Goal: Find specific page/section: Find specific page/section

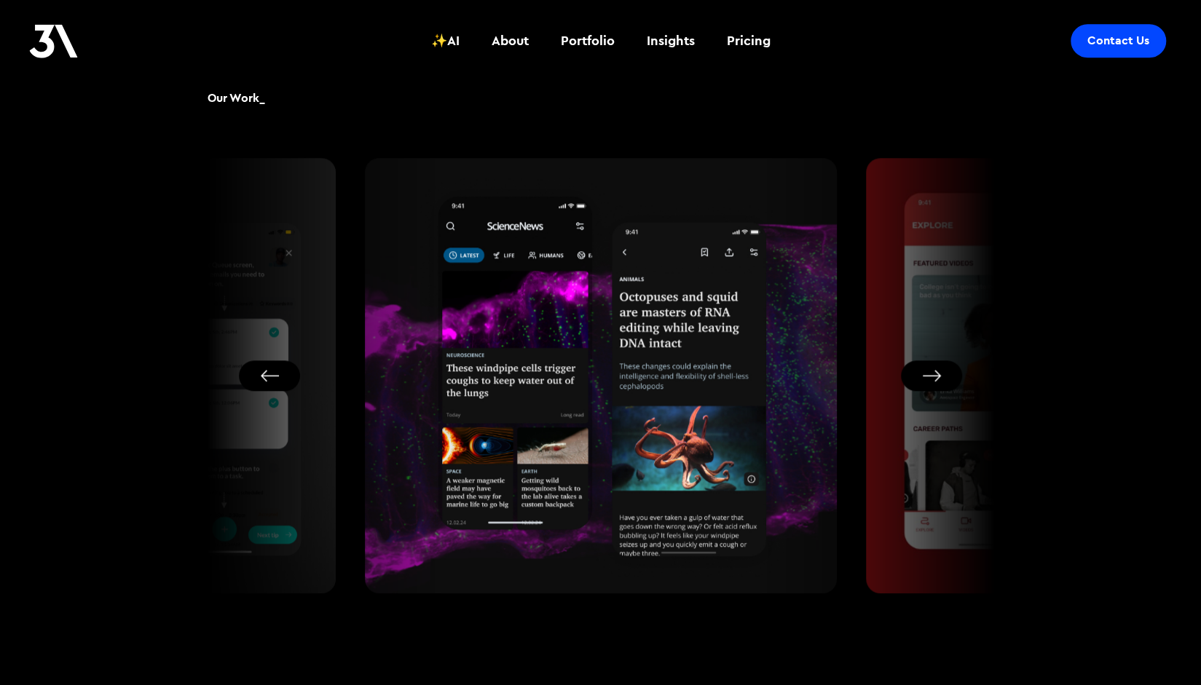
scroll to position [701, 0]
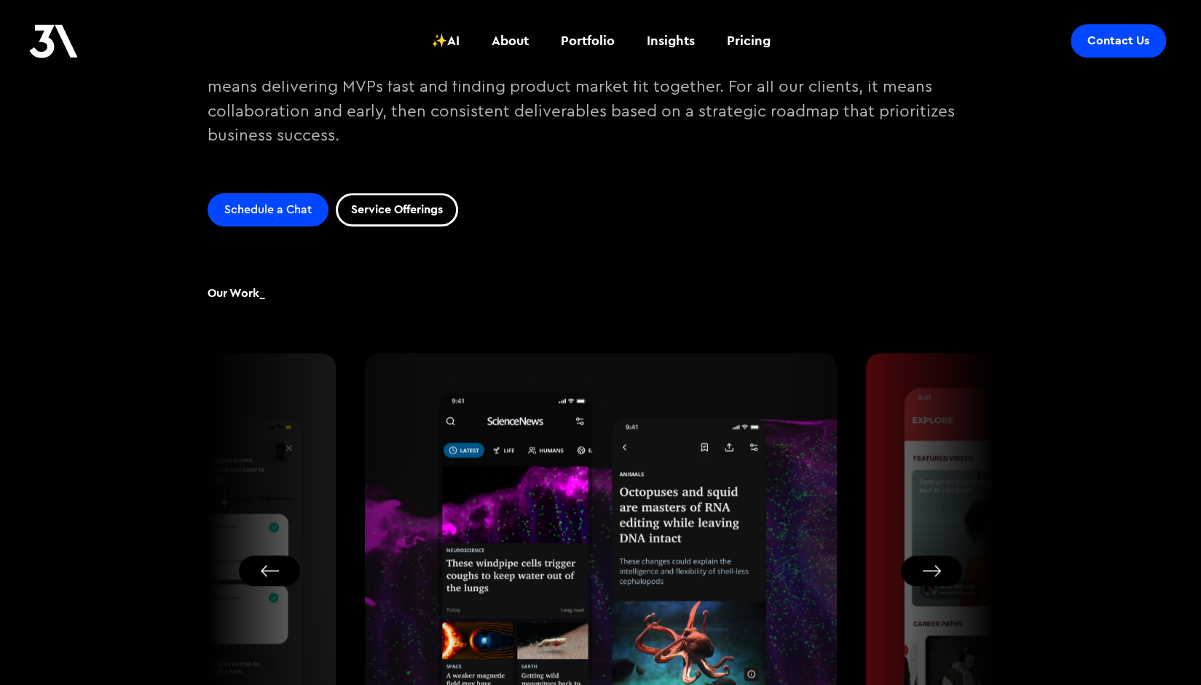
click at [400, 212] on link "Service Offerings" at bounding box center [397, 209] width 122 height 33
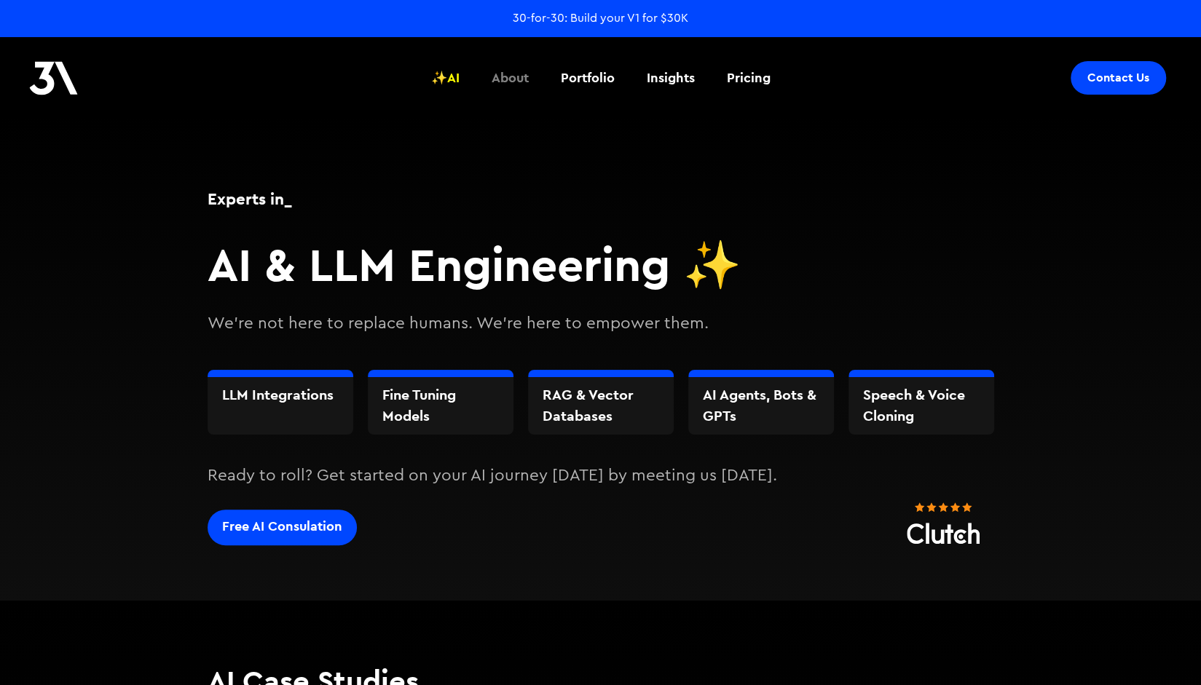
click at [501, 82] on div "About" at bounding box center [510, 77] width 37 height 19
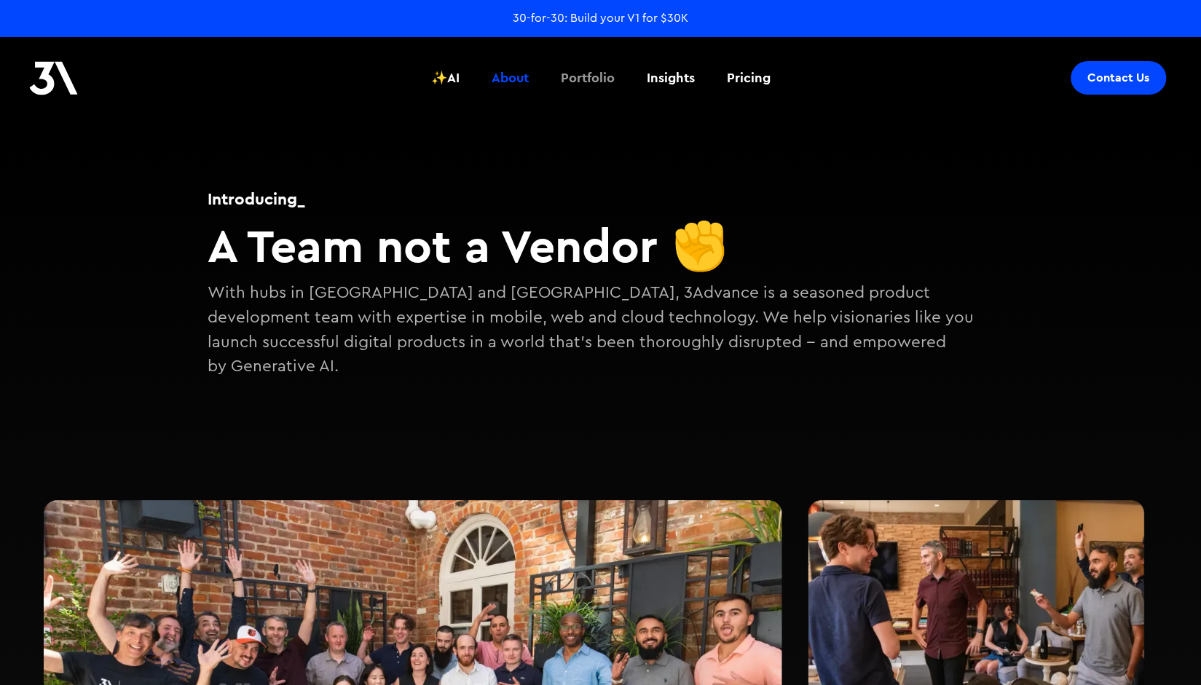
click at [586, 74] on div "Portfolio" at bounding box center [588, 77] width 54 height 19
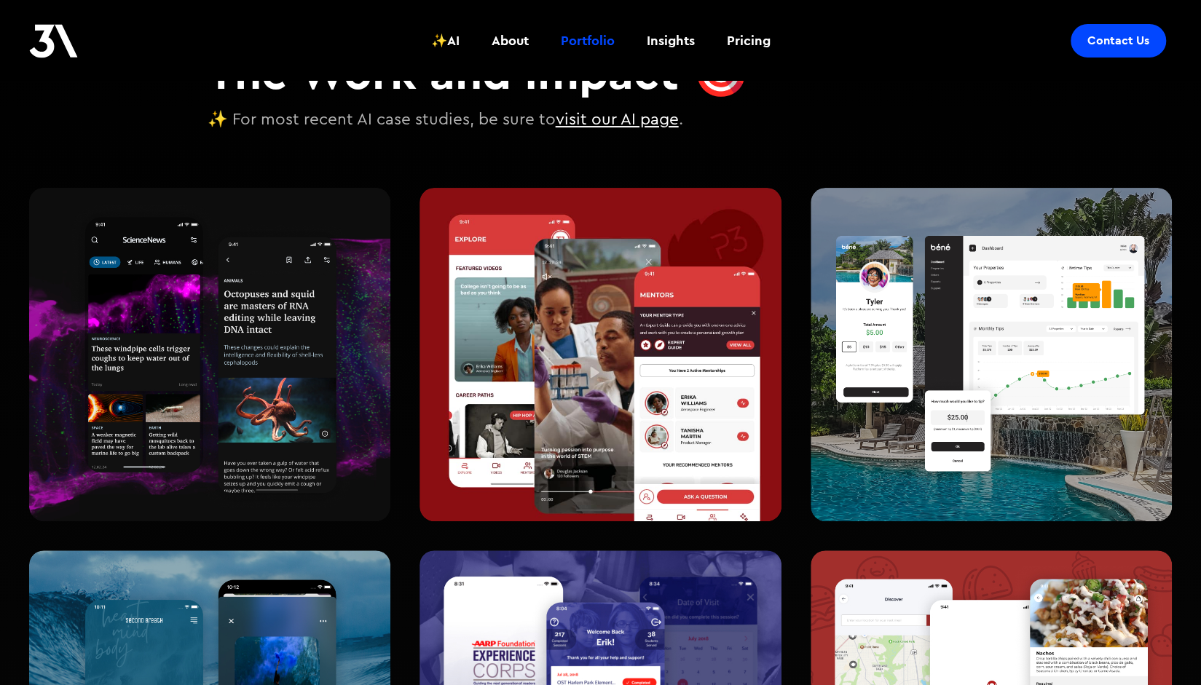
scroll to position [176, 0]
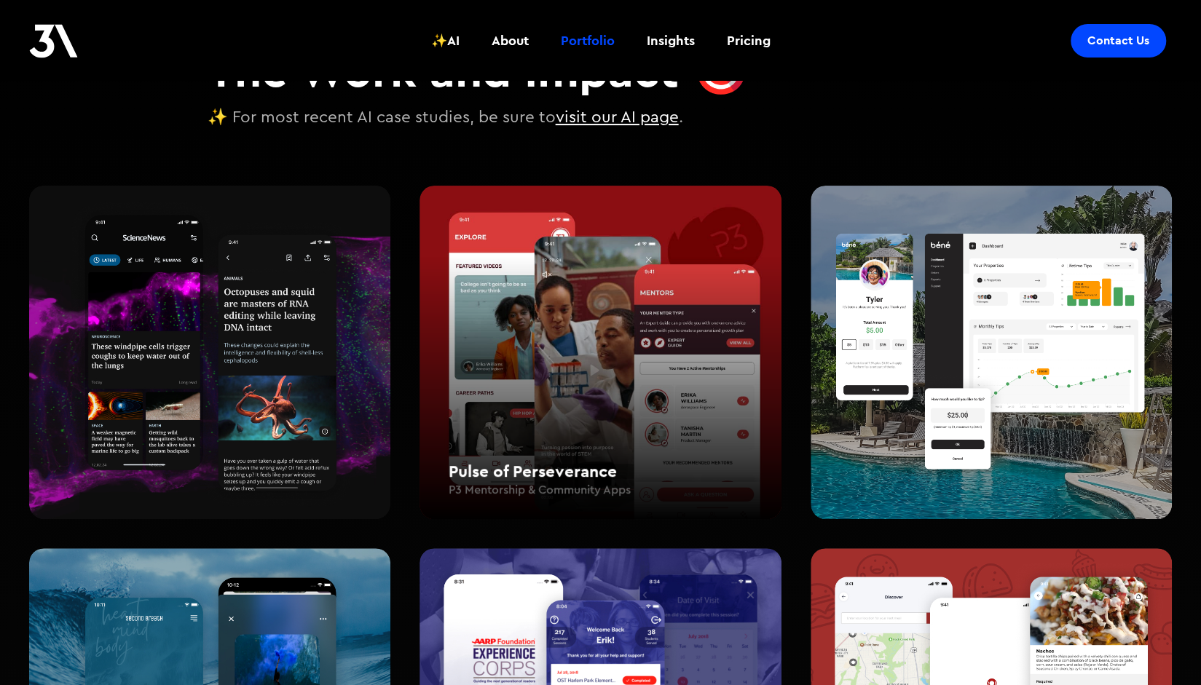
click at [680, 302] on div "Pulse of Perseverance P3 Mentorship & Community Apps" at bounding box center [599, 353] width 361 height 334
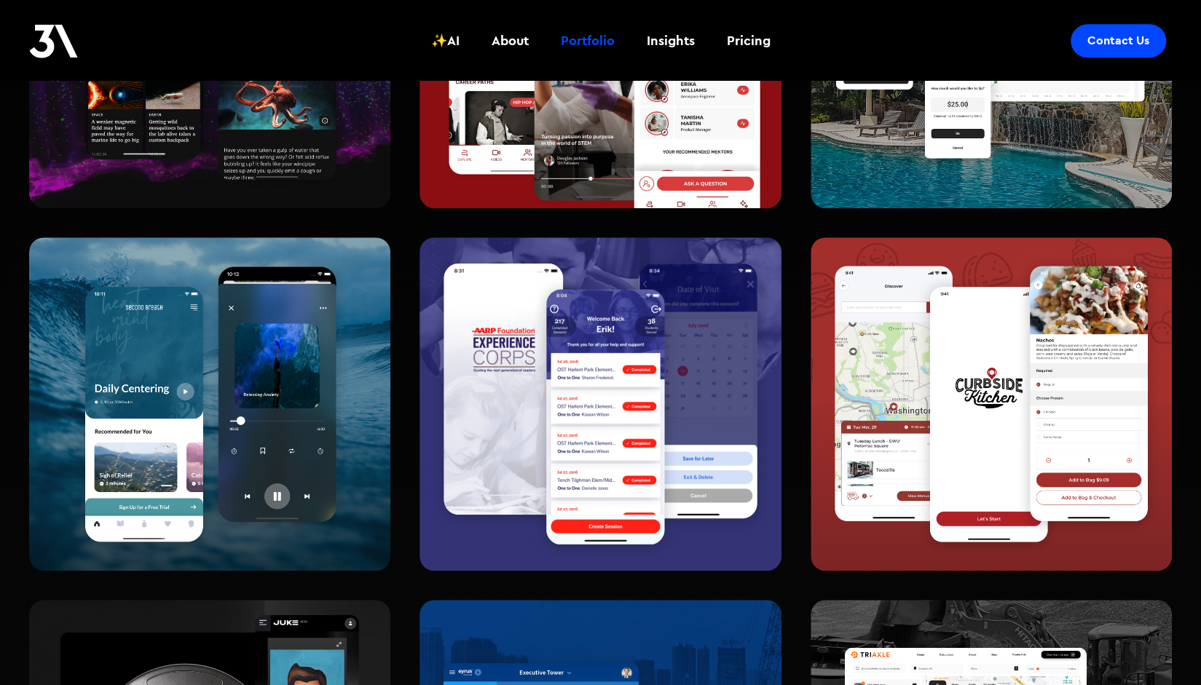
scroll to position [493, 0]
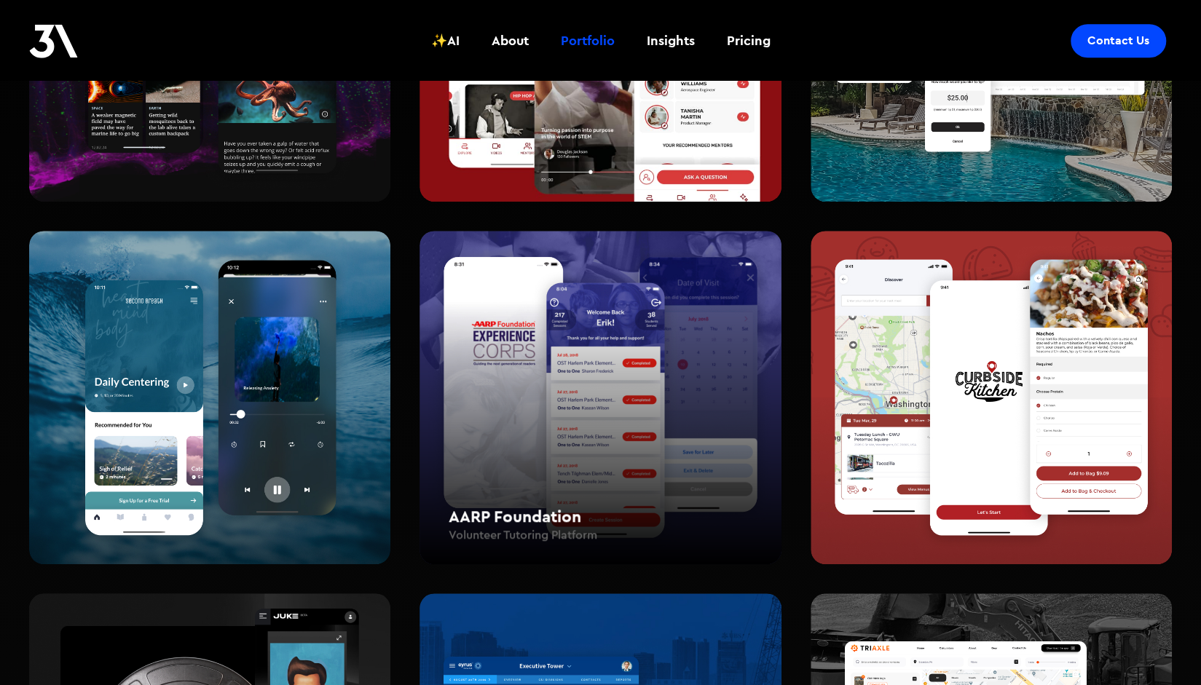
click at [551, 340] on div "AARP Foundation Volunteer Tutoring Platform" at bounding box center [599, 398] width 361 height 334
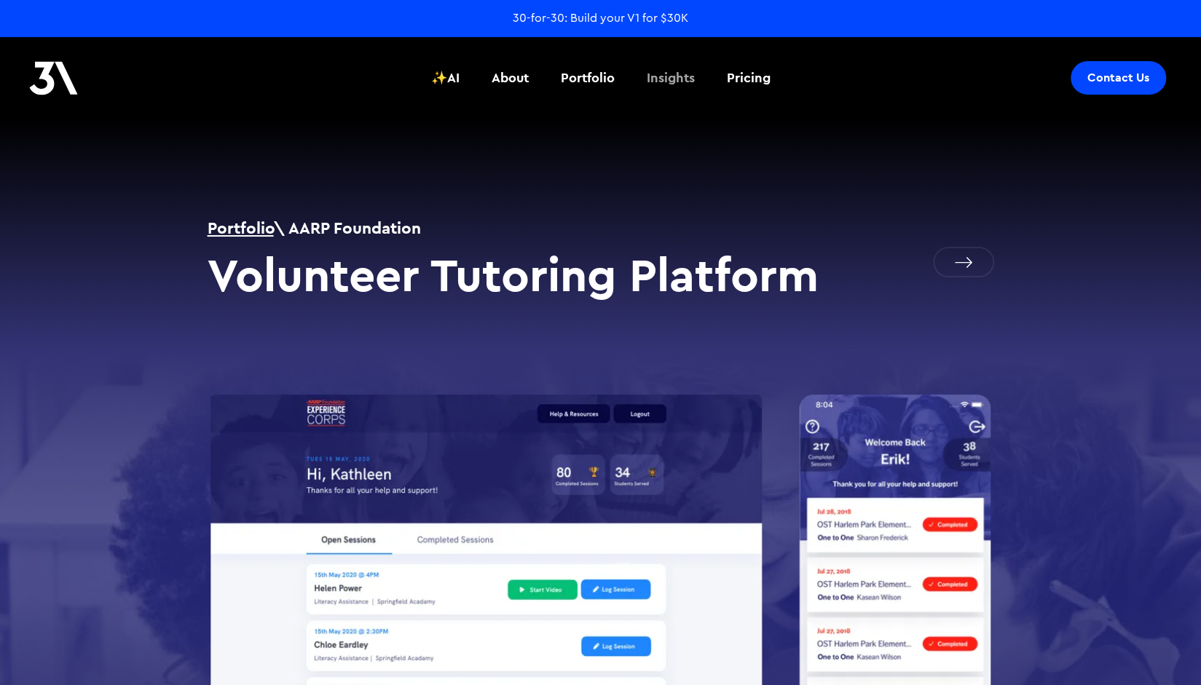
click at [687, 69] on div "Insights" at bounding box center [671, 77] width 48 height 19
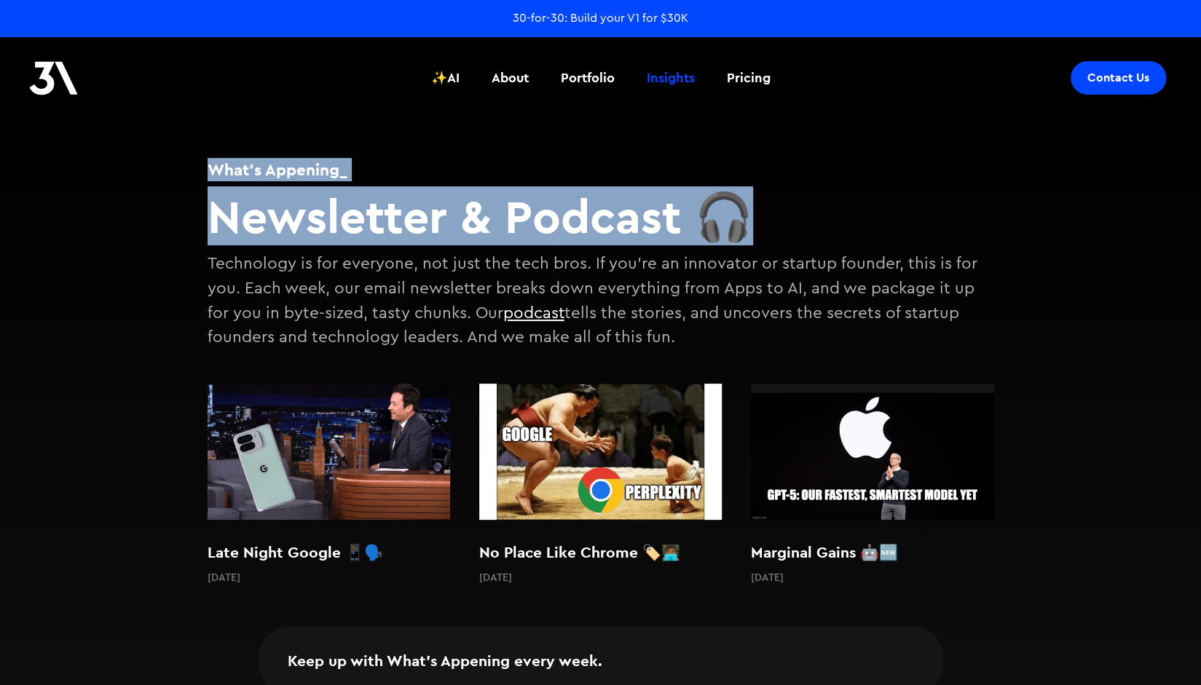
drag, startPoint x: 1200, startPoint y: 81, endPoint x: 1211, endPoint y: 195, distance: 114.9
click at [1200, 195] on html "30-for-30: Build your V1 for $30K Contact Us ✨AI About Portfolio Insights Prici…" at bounding box center [600, 342] width 1201 height 685
click at [741, 81] on div "Pricing" at bounding box center [749, 77] width 44 height 19
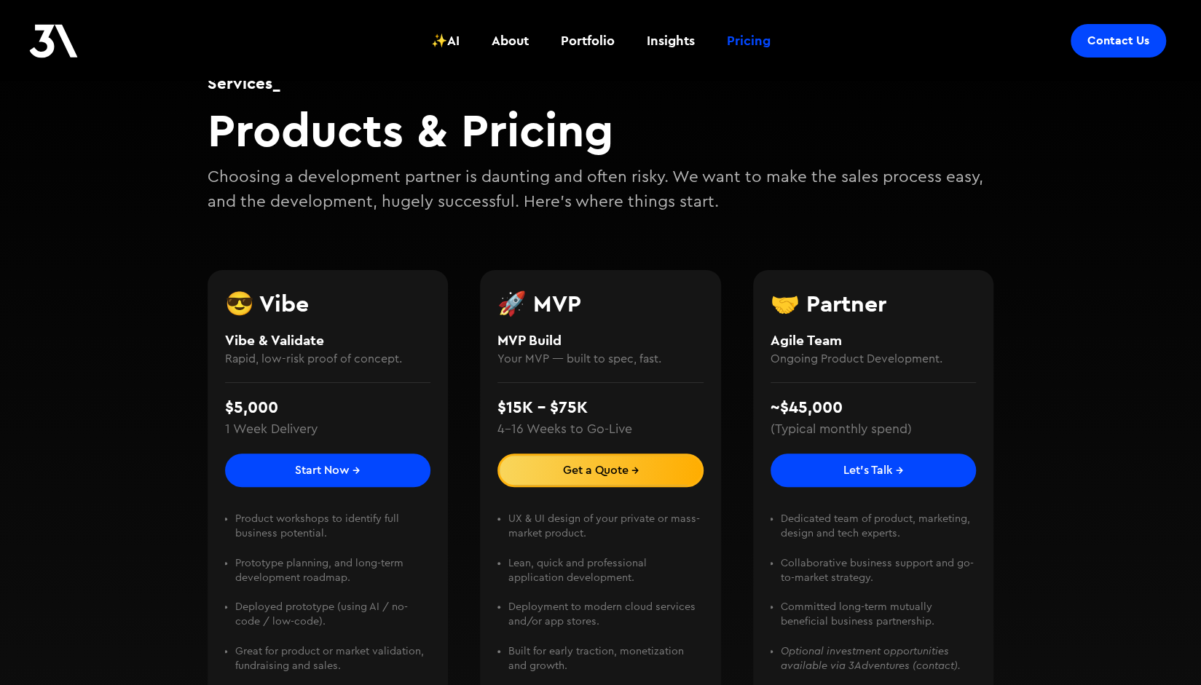
scroll to position [117, 0]
click at [918, 462] on link "Let's Talk →" at bounding box center [874, 470] width 206 height 34
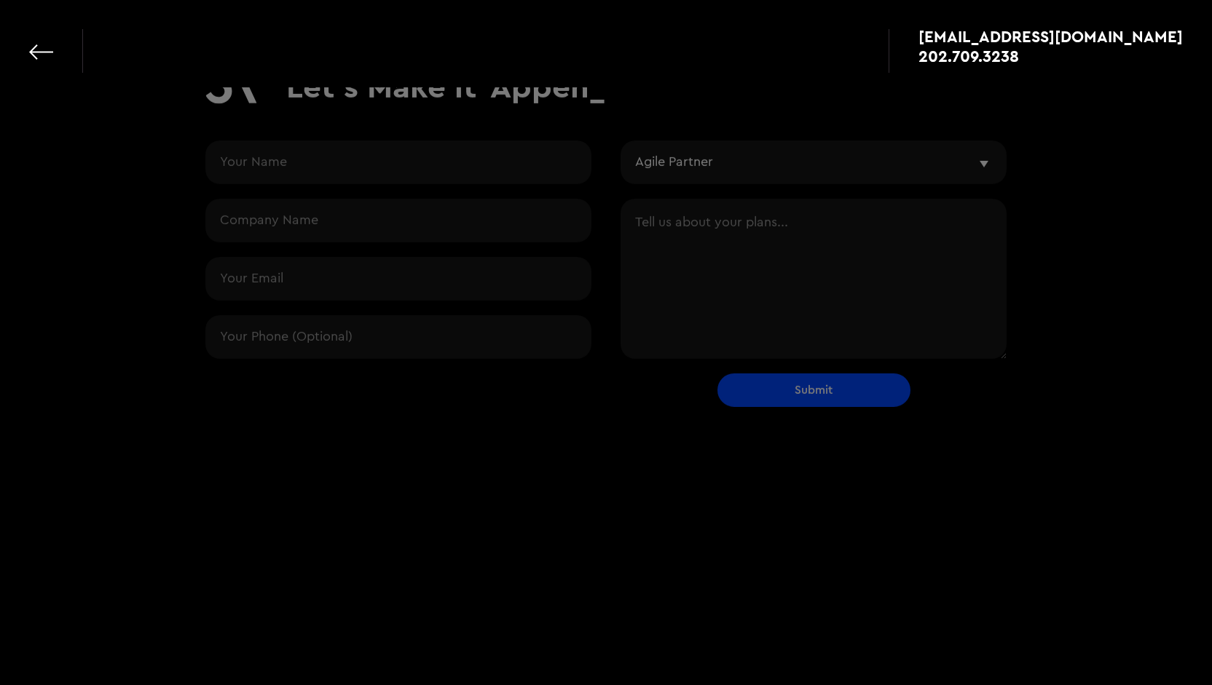
select select "partner"
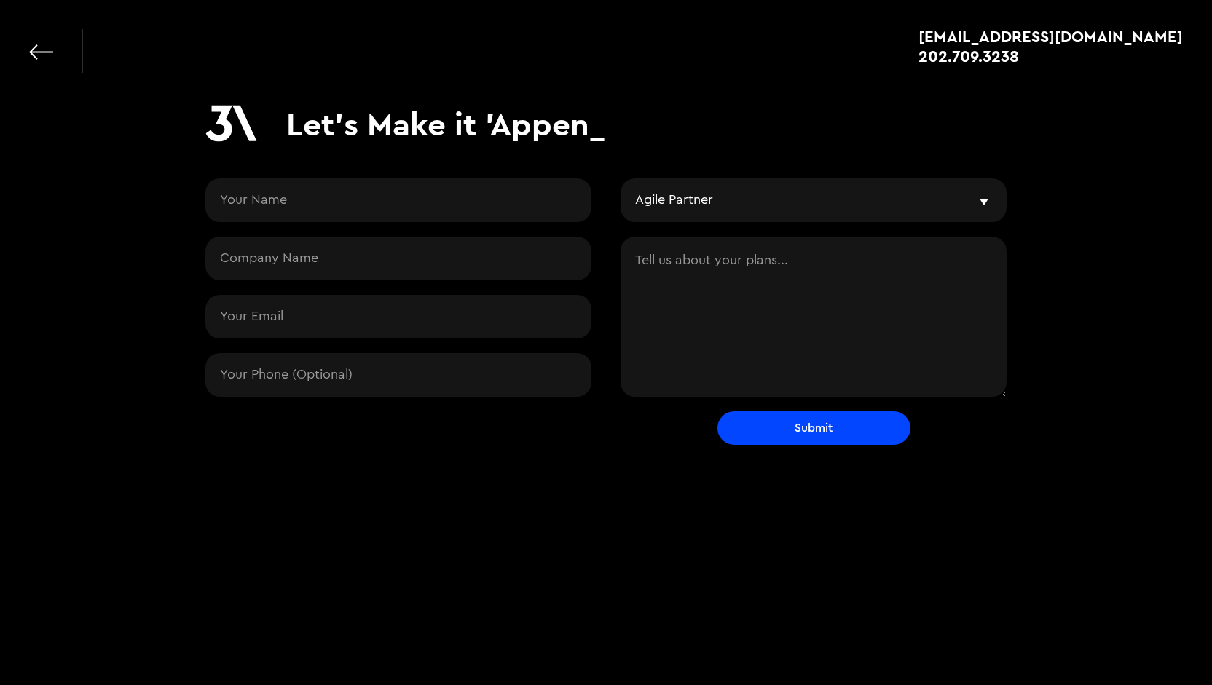
click at [971, 208] on select "I'm interested in... Vibe & Validate MVP Development Agile Partner LLMs and AI …" at bounding box center [813, 200] width 386 height 44
click at [1131, 358] on div "Let's Make it 'Appen_ I'm interested in... Vibe & Validate MVP Development Agil…" at bounding box center [606, 273] width 1212 height 546
click at [35, 48] on link at bounding box center [41, 52] width 24 height 24
